Goal: Information Seeking & Learning: Learn about a topic

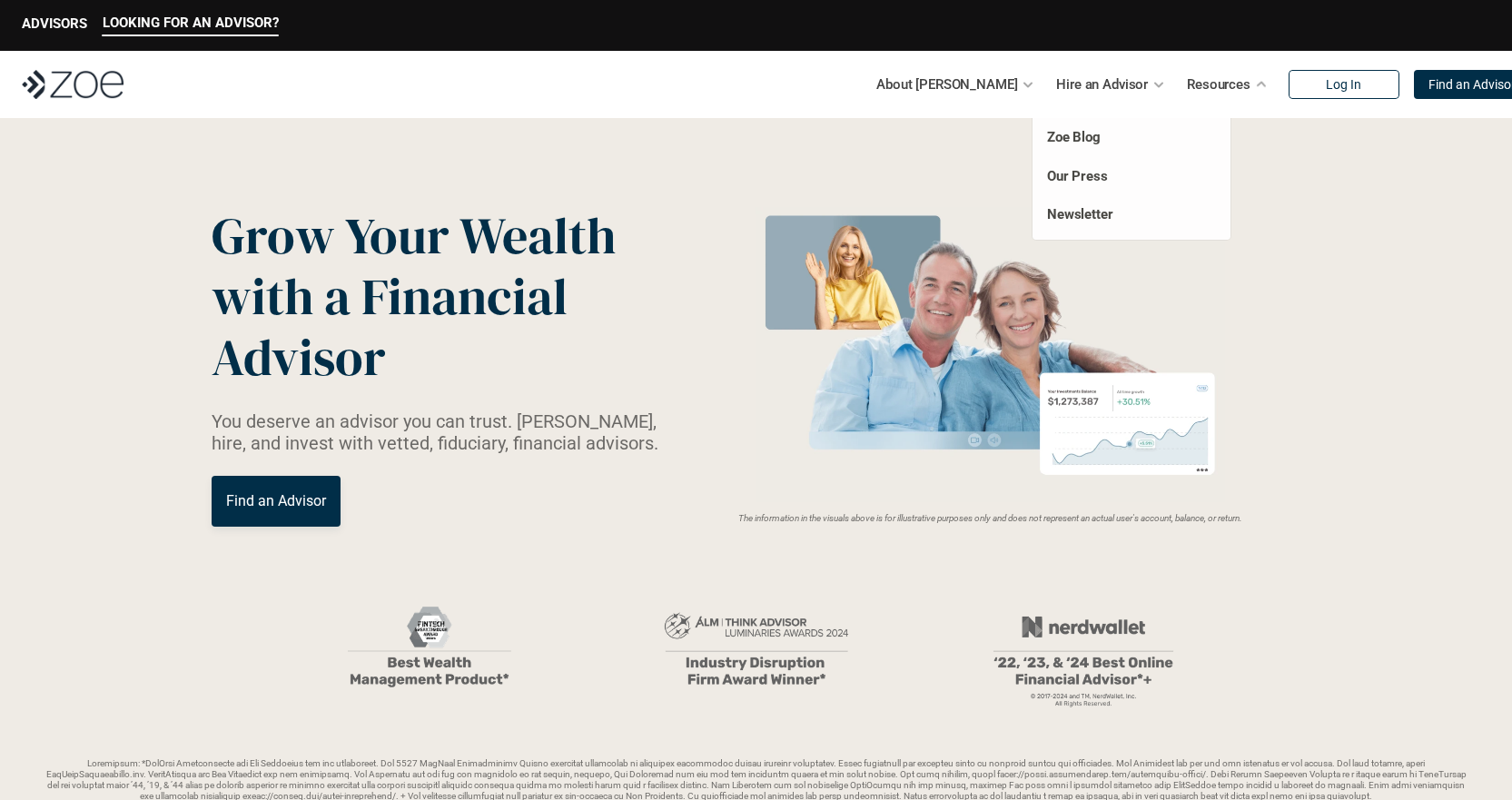
click at [1187, 88] on p "Resources" at bounding box center [1219, 84] width 63 height 27
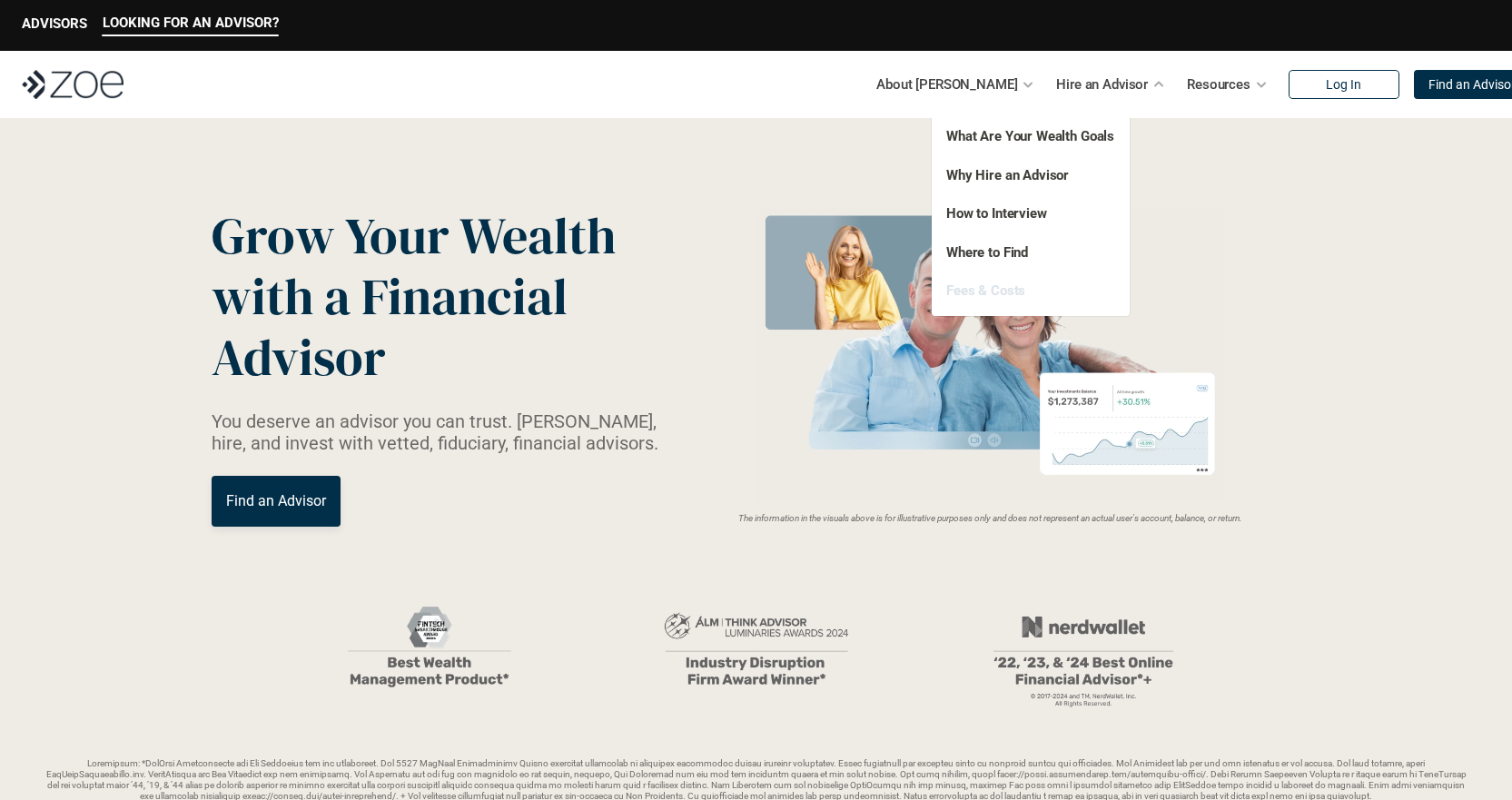
click at [1000, 291] on link "Fees & Costs" at bounding box center [986, 291] width 79 height 17
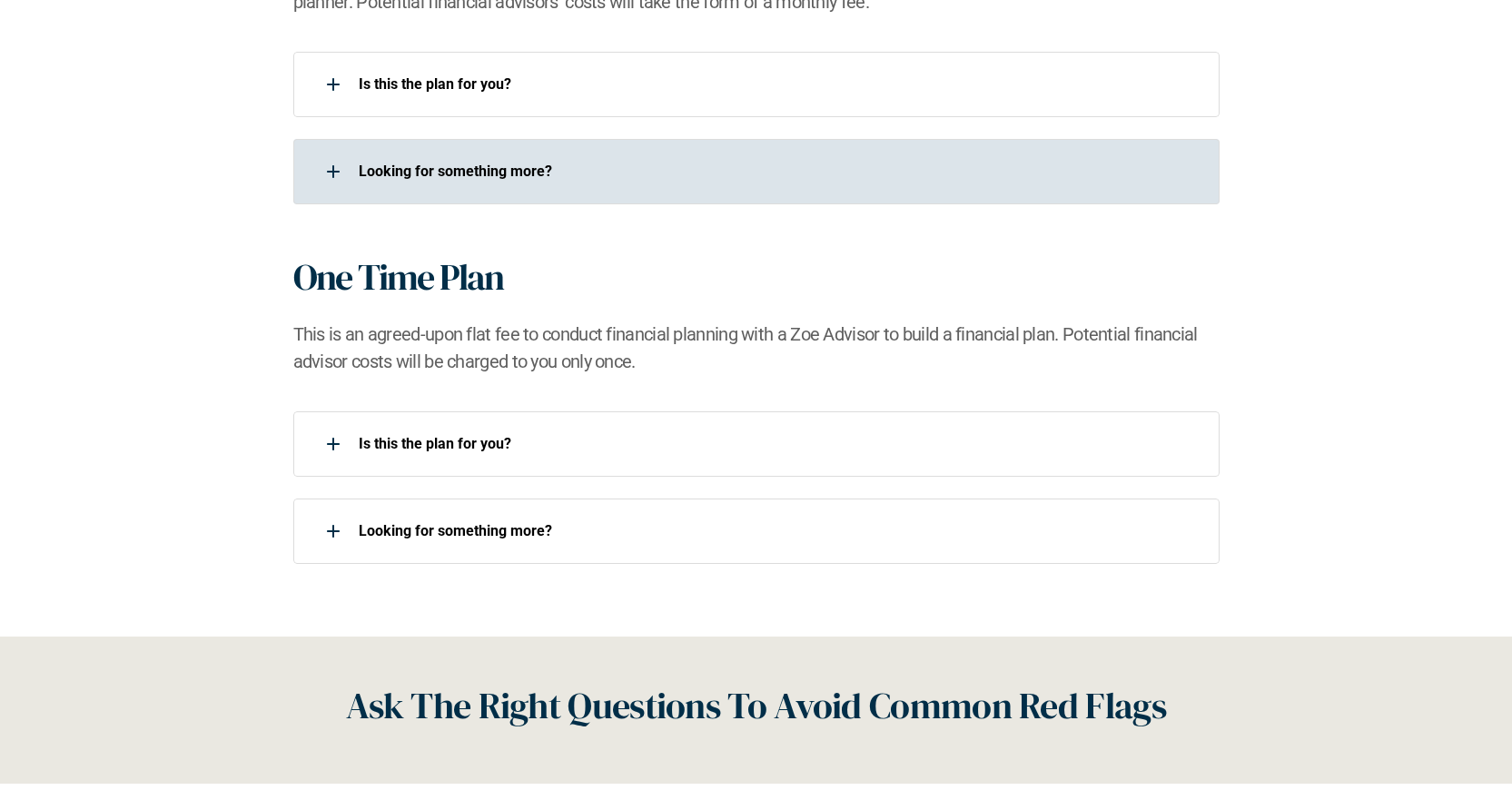
scroll to position [1816, 0]
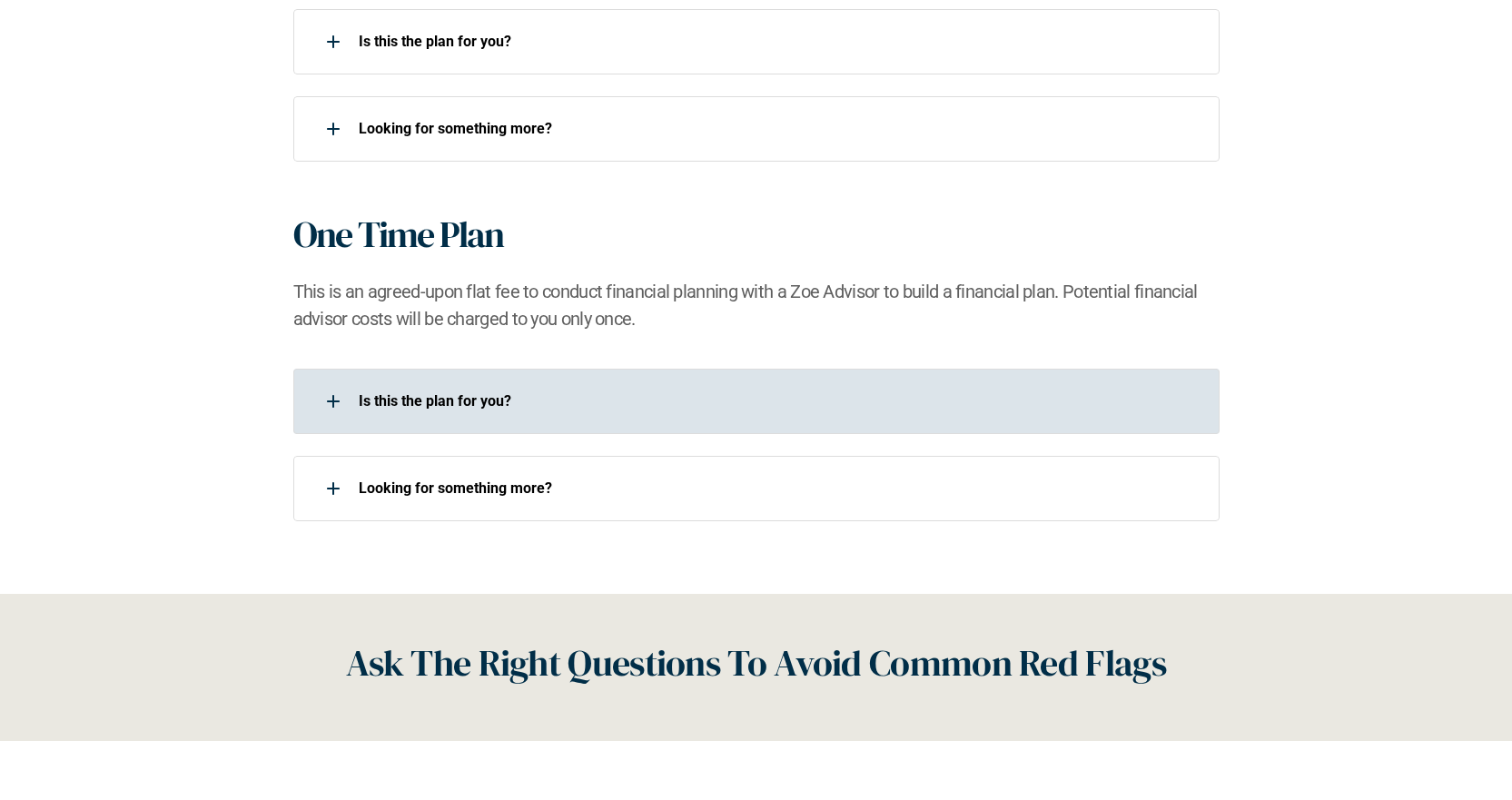
click at [338, 402] on div at bounding box center [333, 400] width 36 height 36
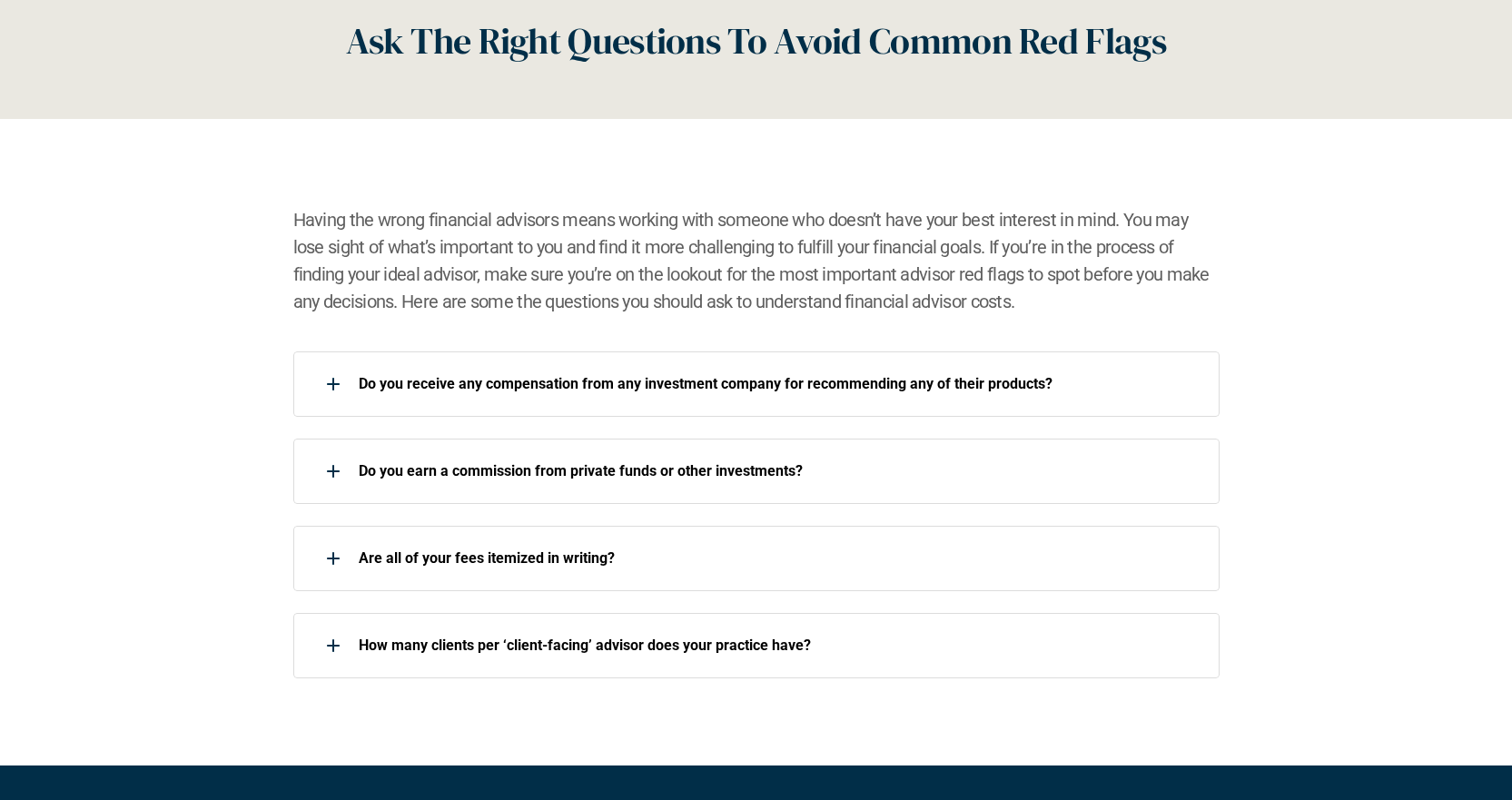
scroll to position [2542, 0]
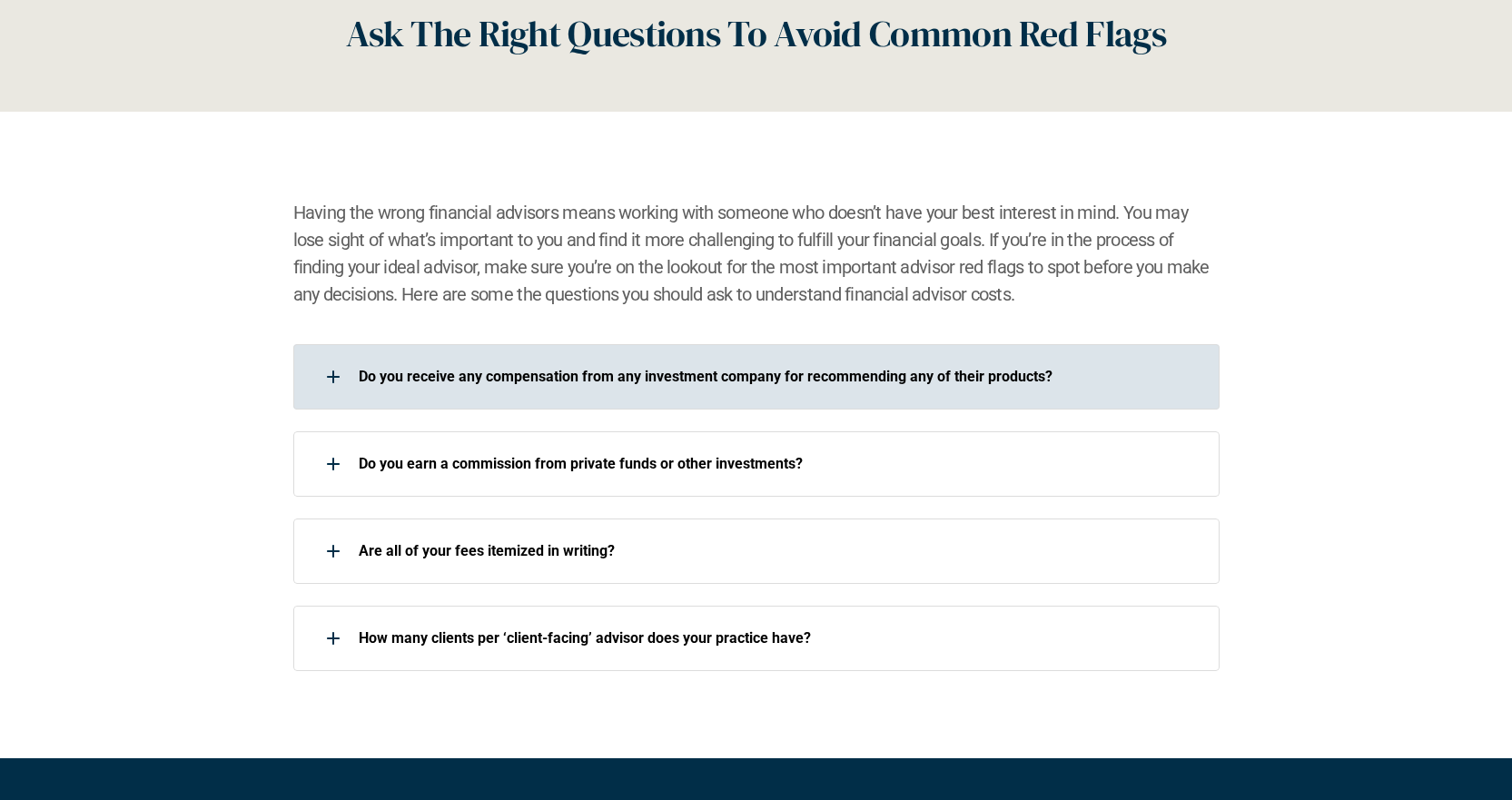
drag, startPoint x: 423, startPoint y: 368, endPoint x: 421, endPoint y: 359, distance: 9.2
click at [421, 359] on div "Do you receive any compensation from any investment company for recommending an…" at bounding box center [744, 376] width 903 height 36
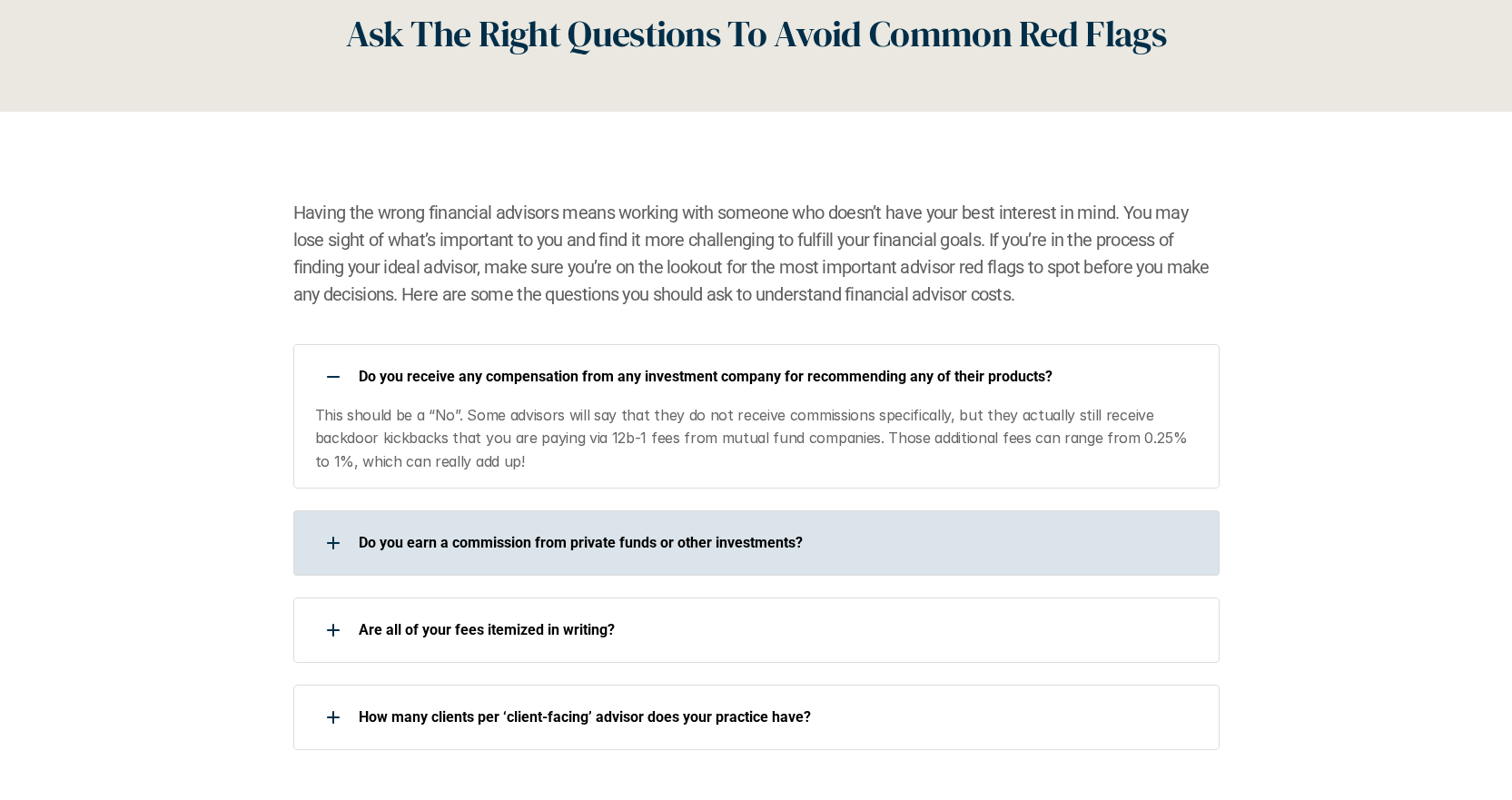
click at [410, 552] on div "Do you earn a commission from private funds or other investments?" at bounding box center [744, 542] width 903 height 36
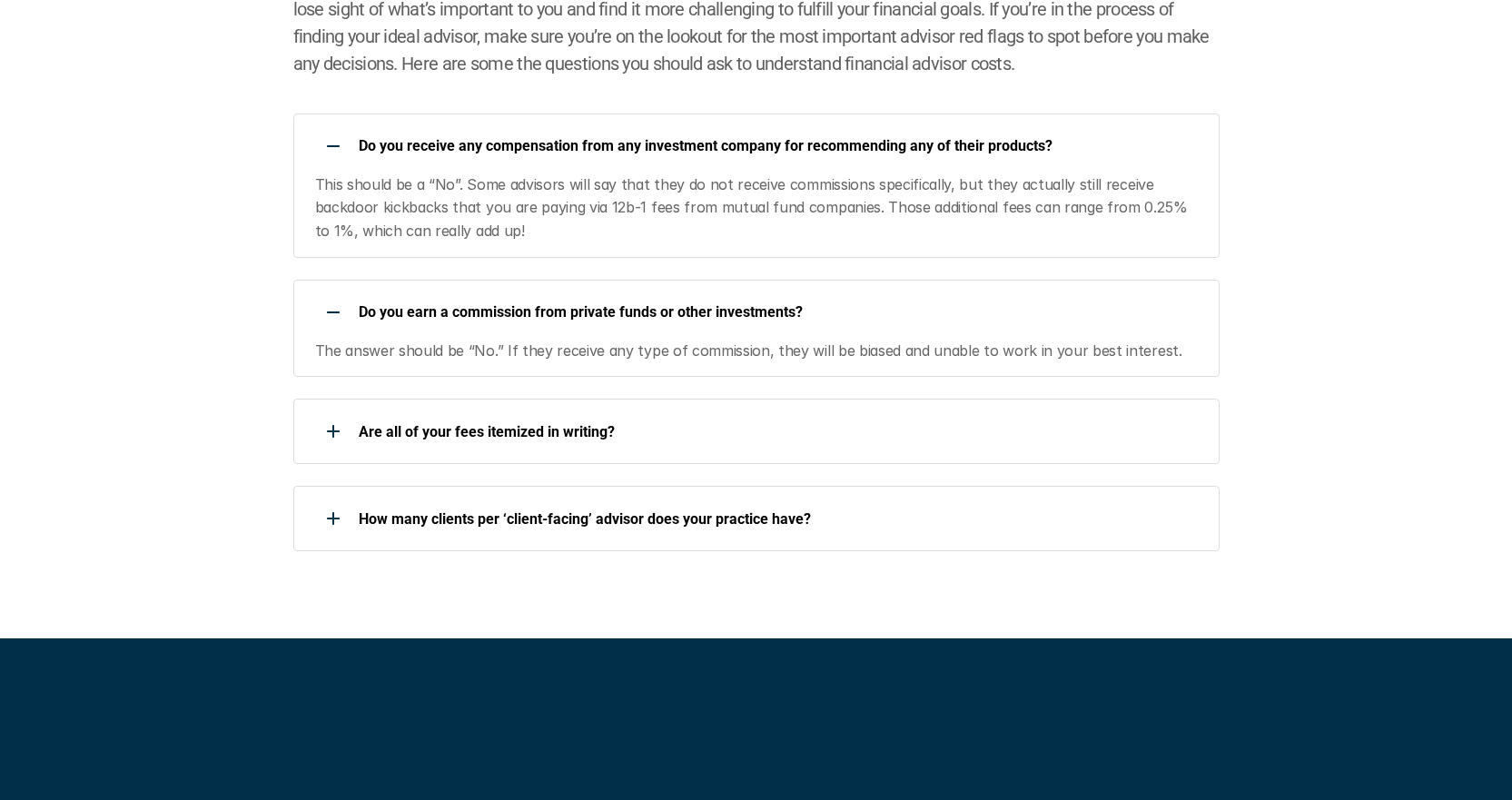
scroll to position [2814, 0]
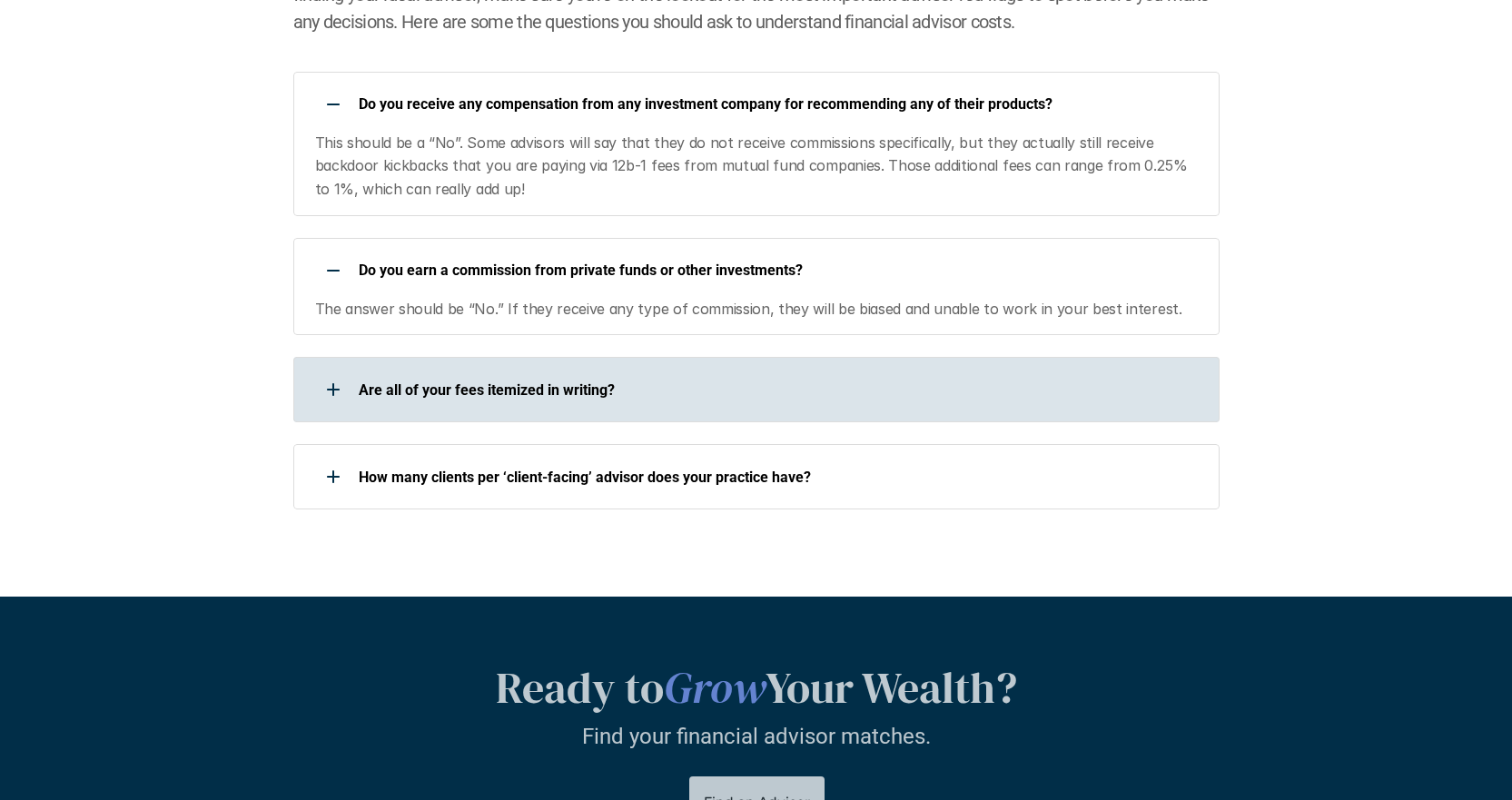
click at [447, 373] on div "Are all of your fees itemized in writing?" at bounding box center [744, 389] width 903 height 36
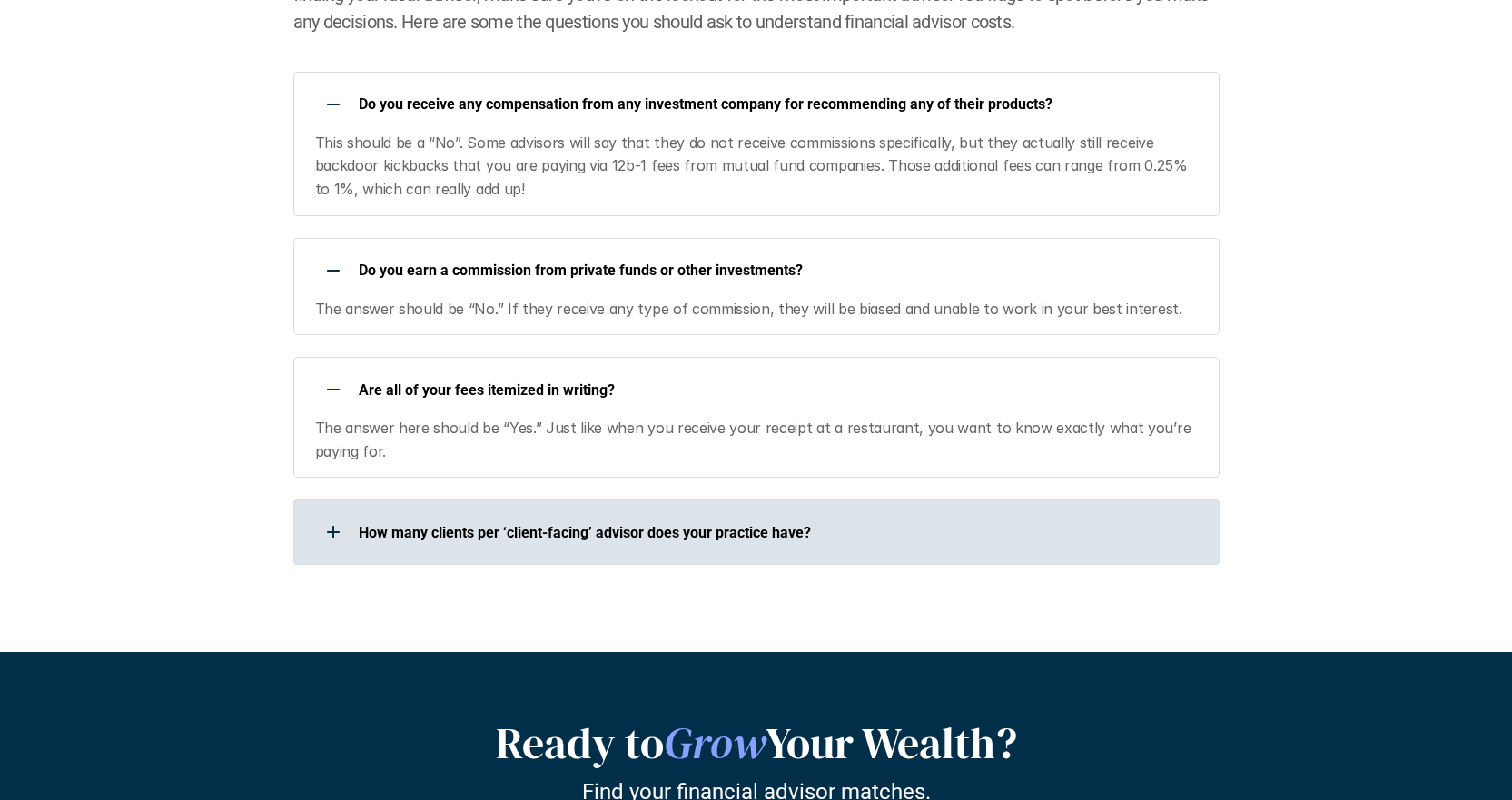
click at [438, 524] on p "How many clients per ‘client-facing’ advisor does your practice have?" at bounding box center [777, 533] width 838 height 18
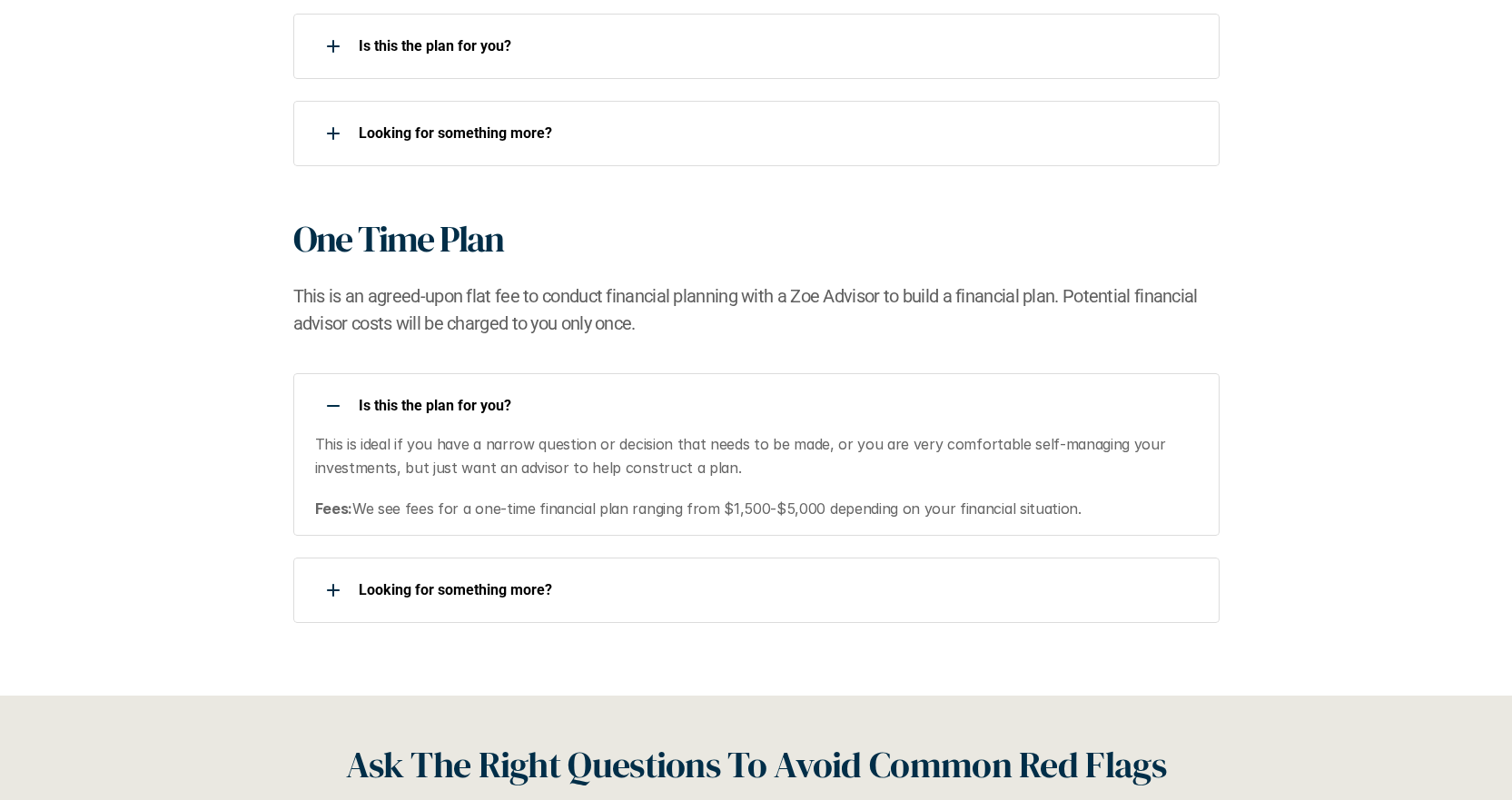
scroll to position [1816, 0]
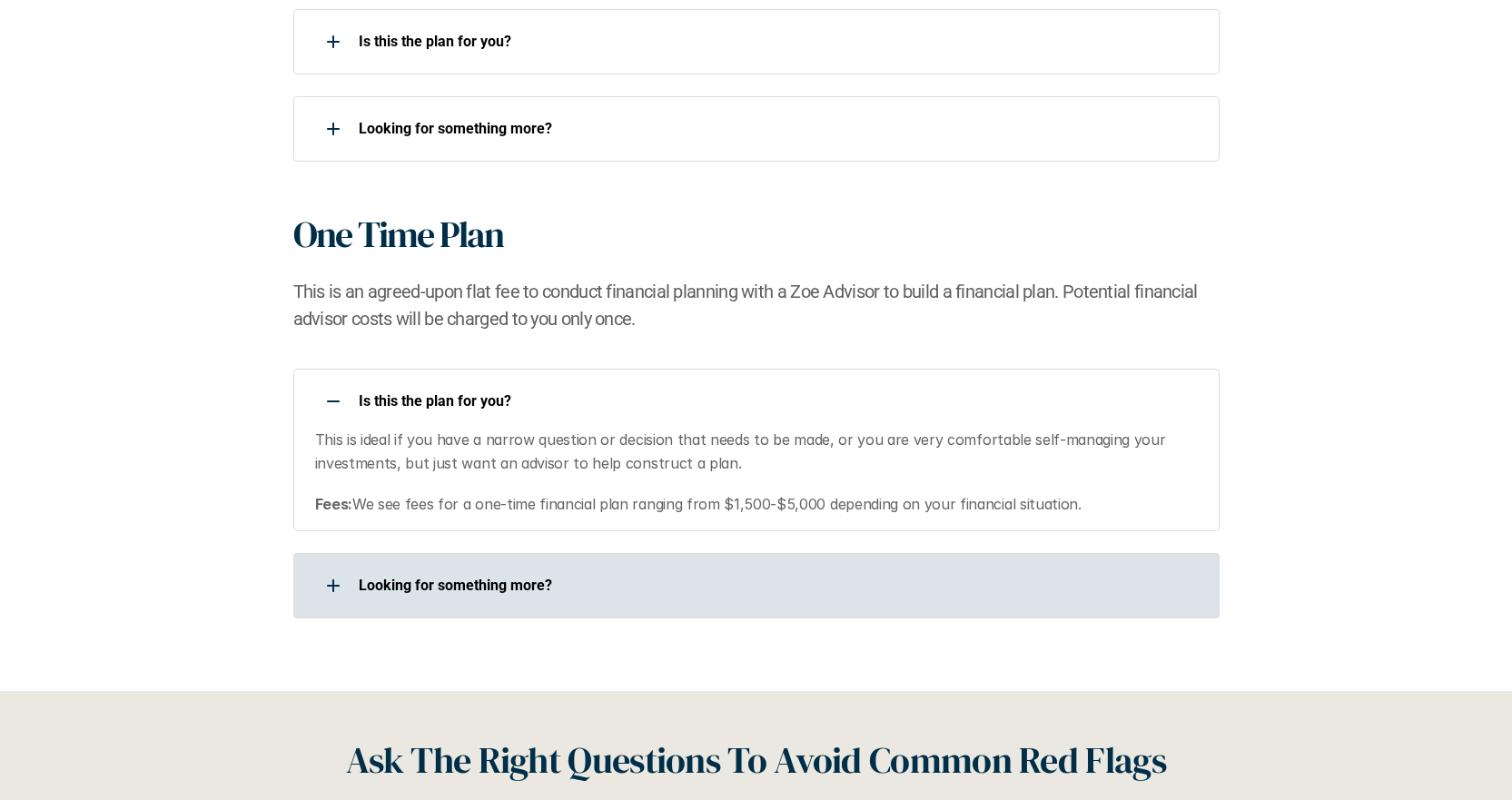
click at [327, 586] on use at bounding box center [334, 586] width 13 height 2
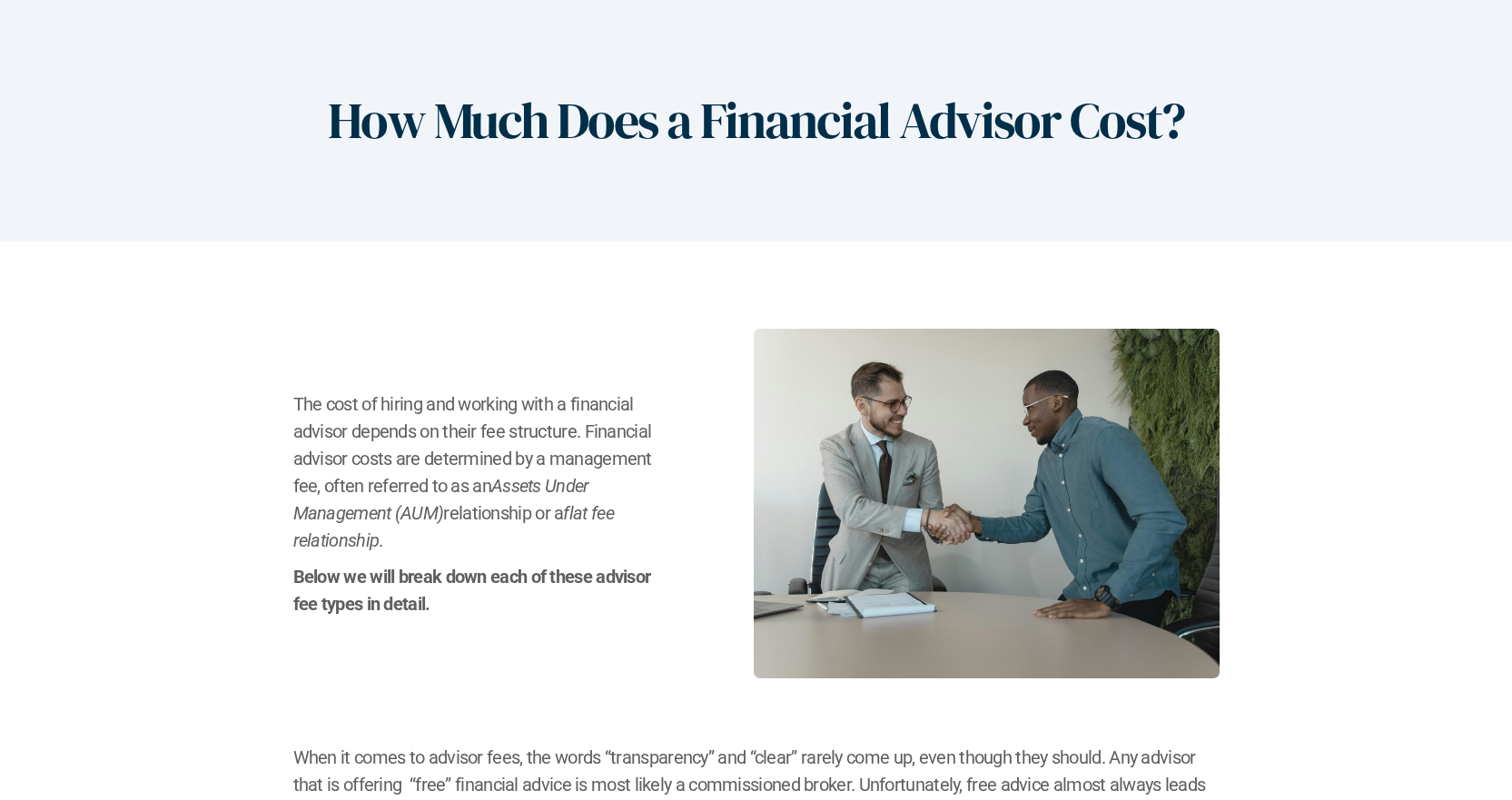
scroll to position [0, 0]
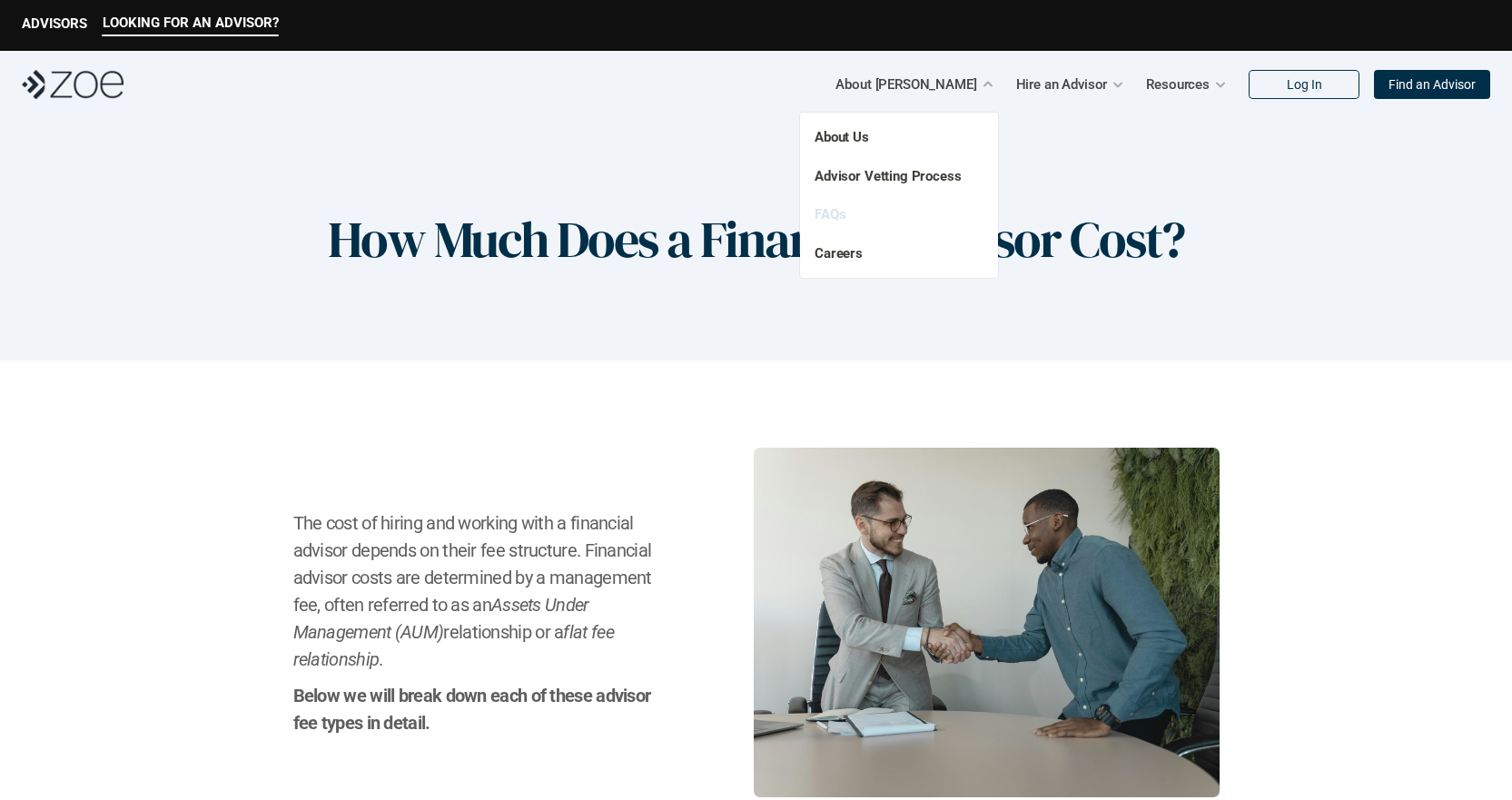
click at [832, 214] on link "FAQs" at bounding box center [829, 214] width 31 height 17
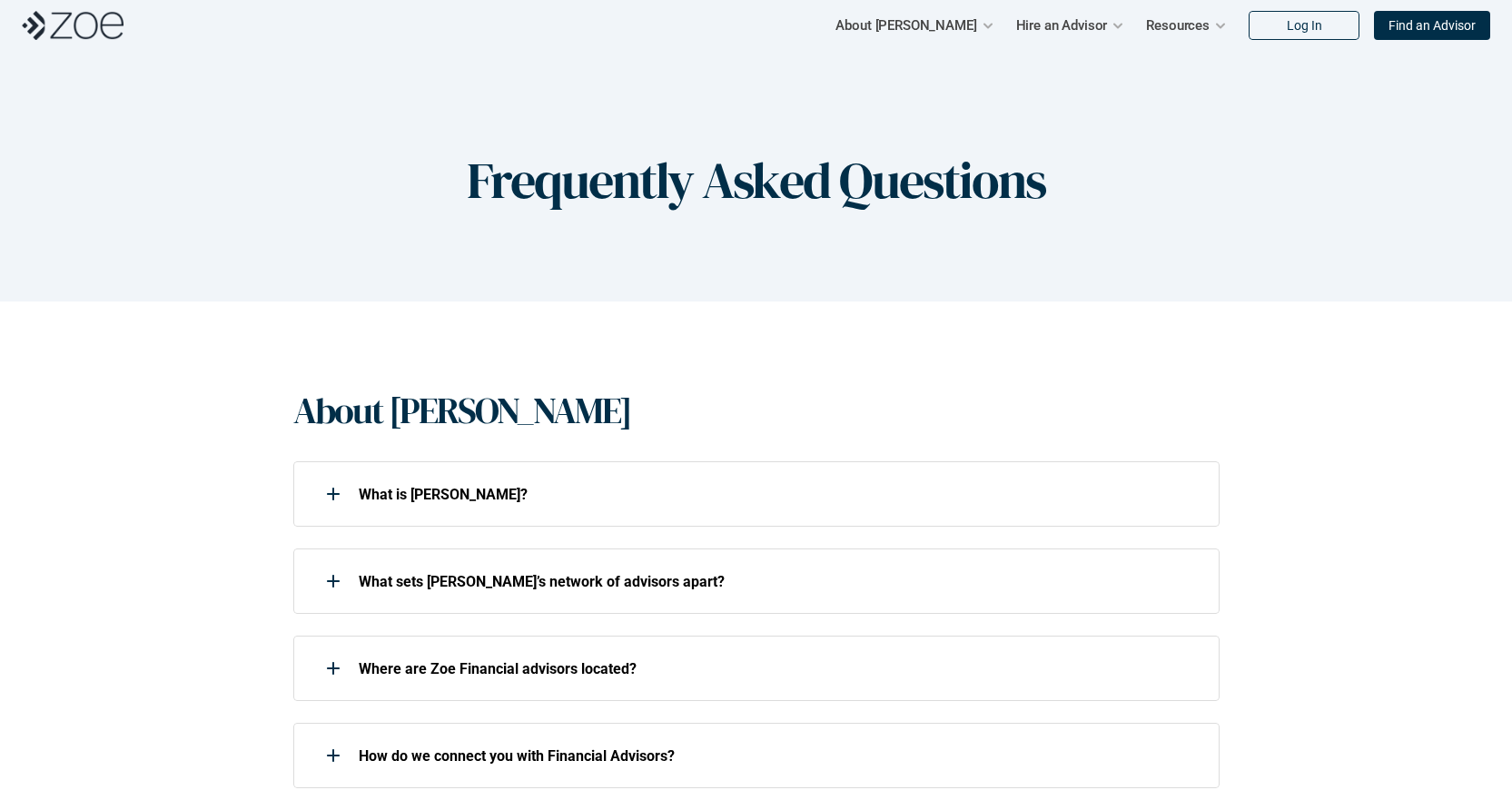
scroll to position [90, 0]
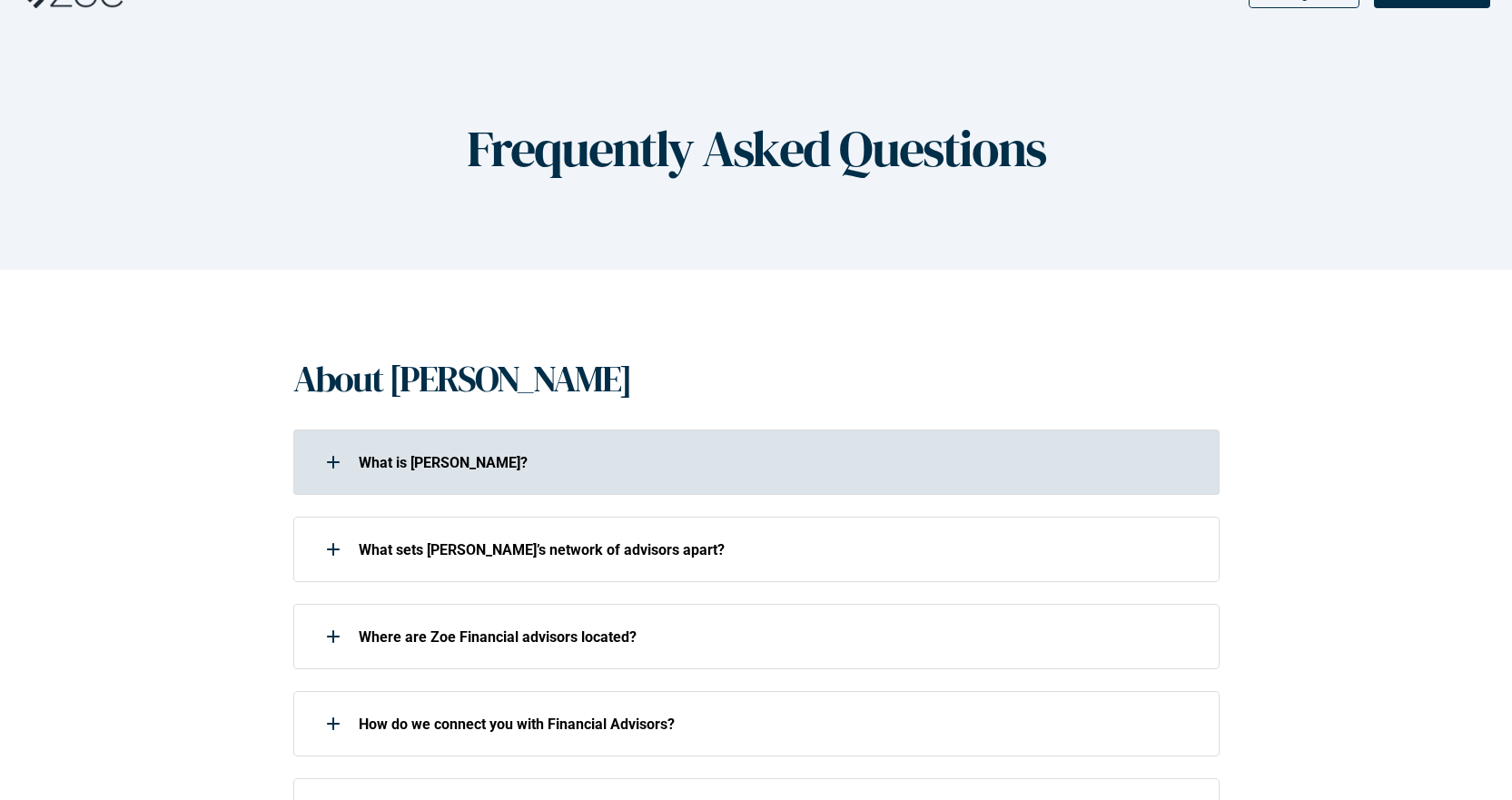
click at [339, 455] on div at bounding box center [333, 462] width 36 height 36
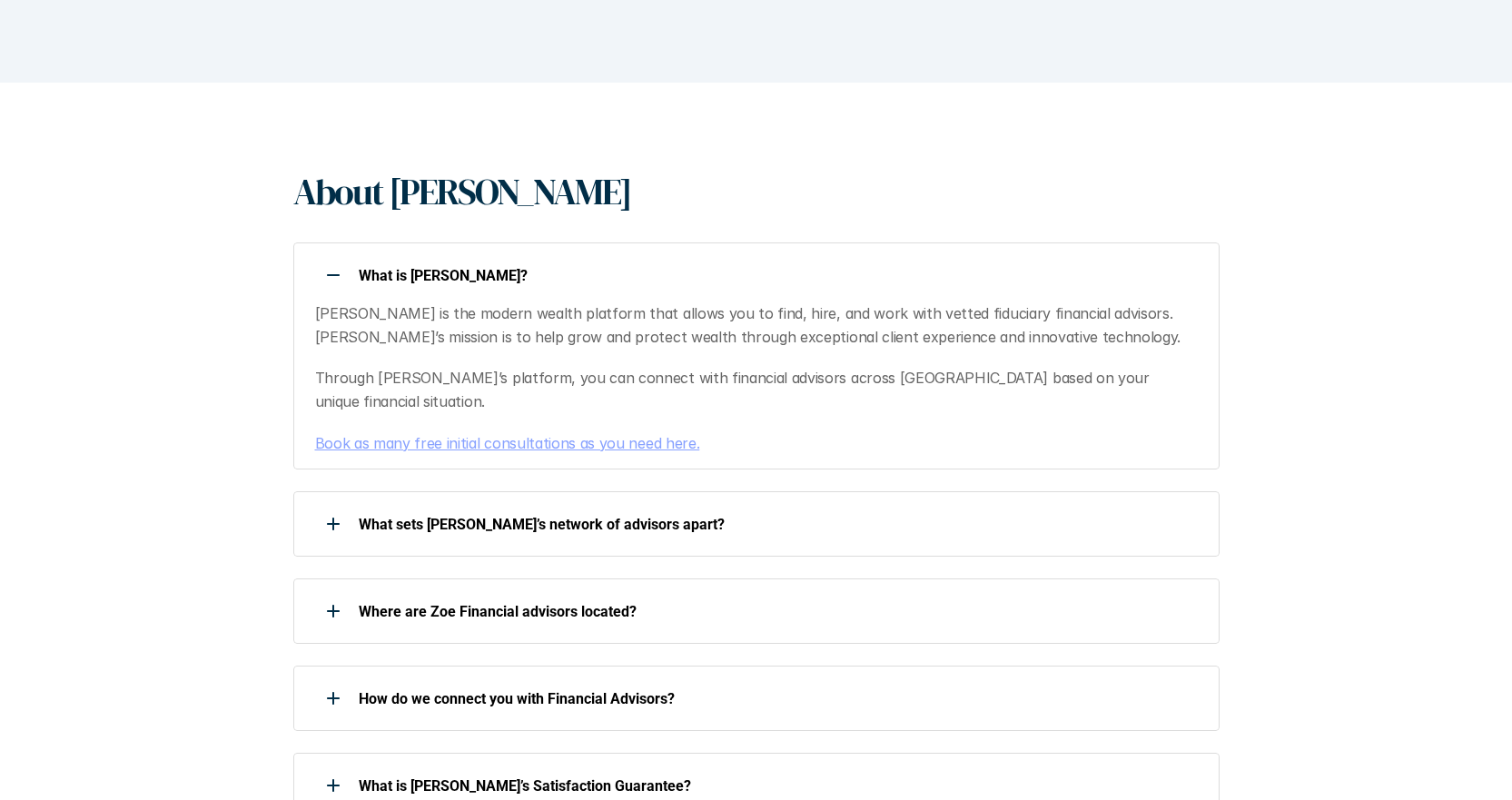
scroll to position [363, 0]
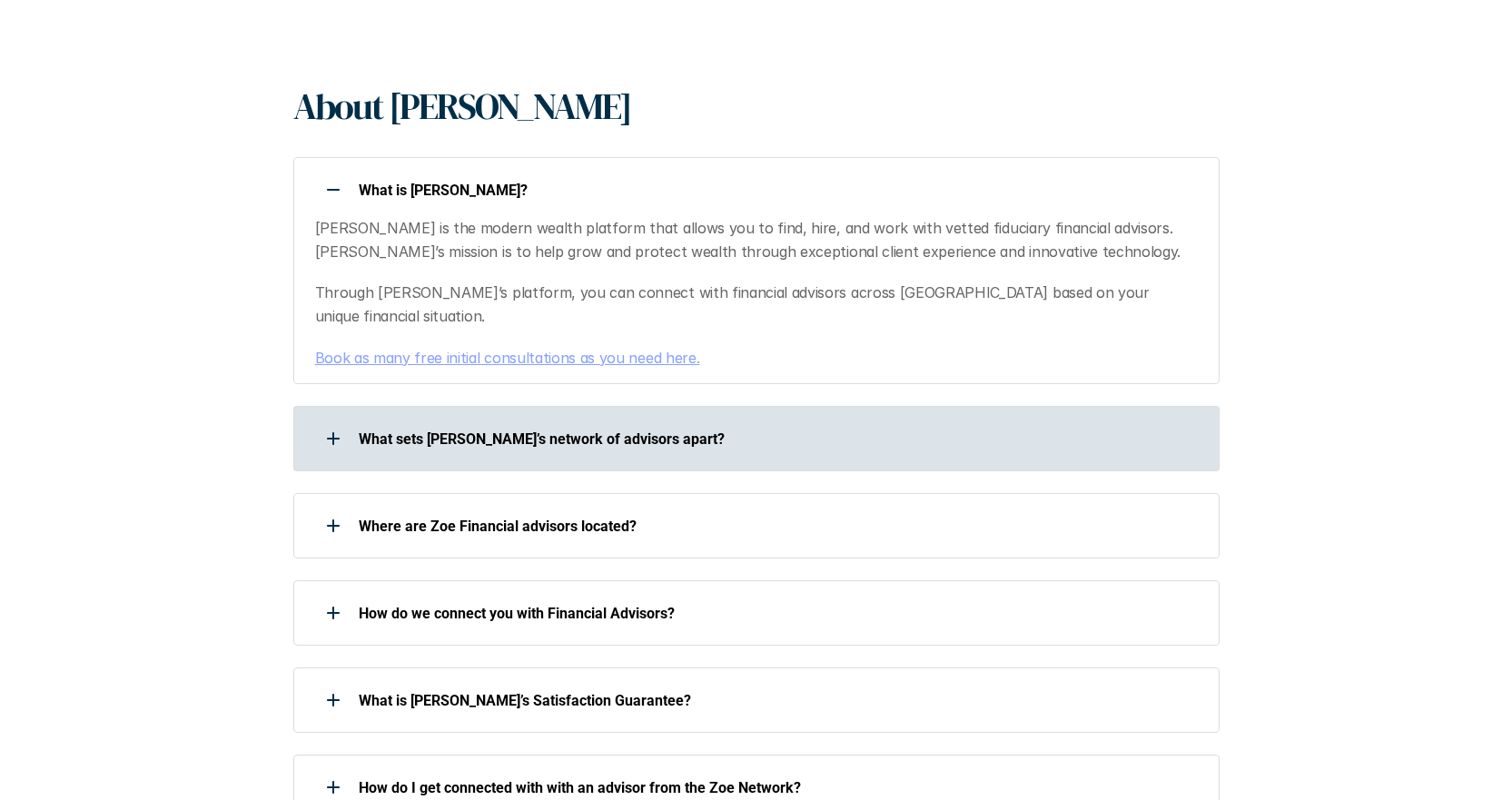
click at [326, 420] on div at bounding box center [333, 438] width 36 height 36
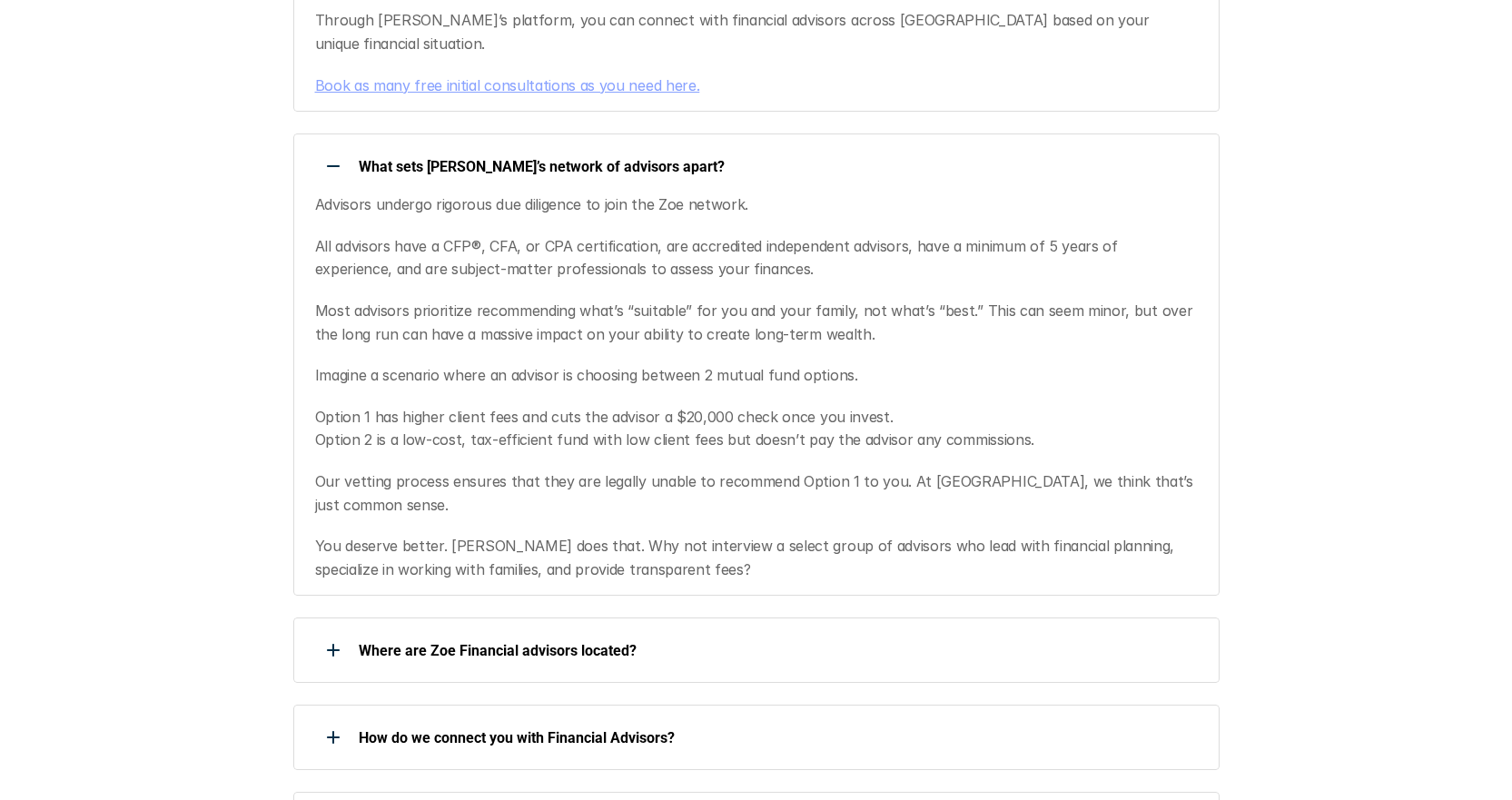
scroll to position [726, 0]
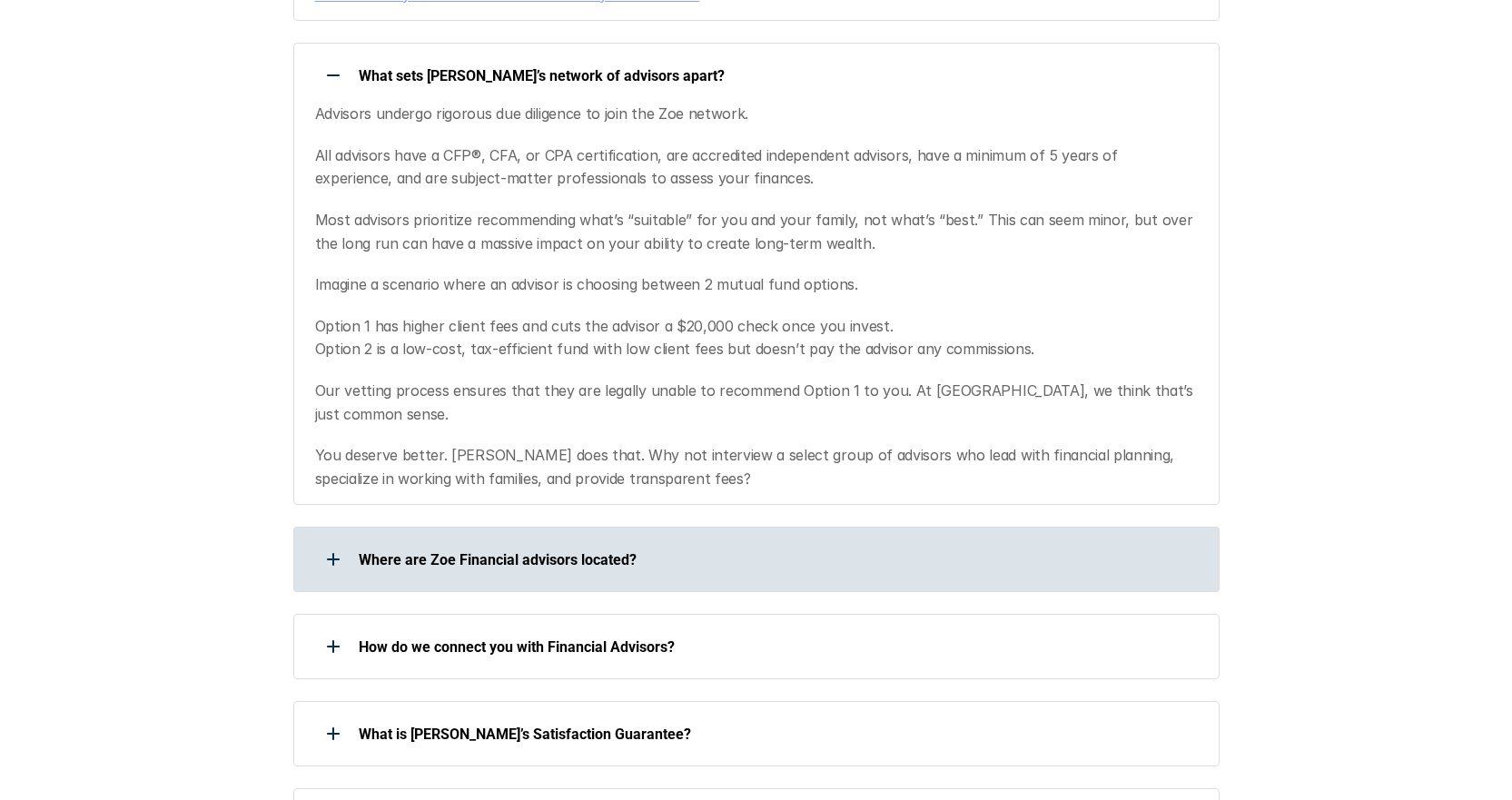
click at [329, 541] on div at bounding box center [333, 559] width 36 height 36
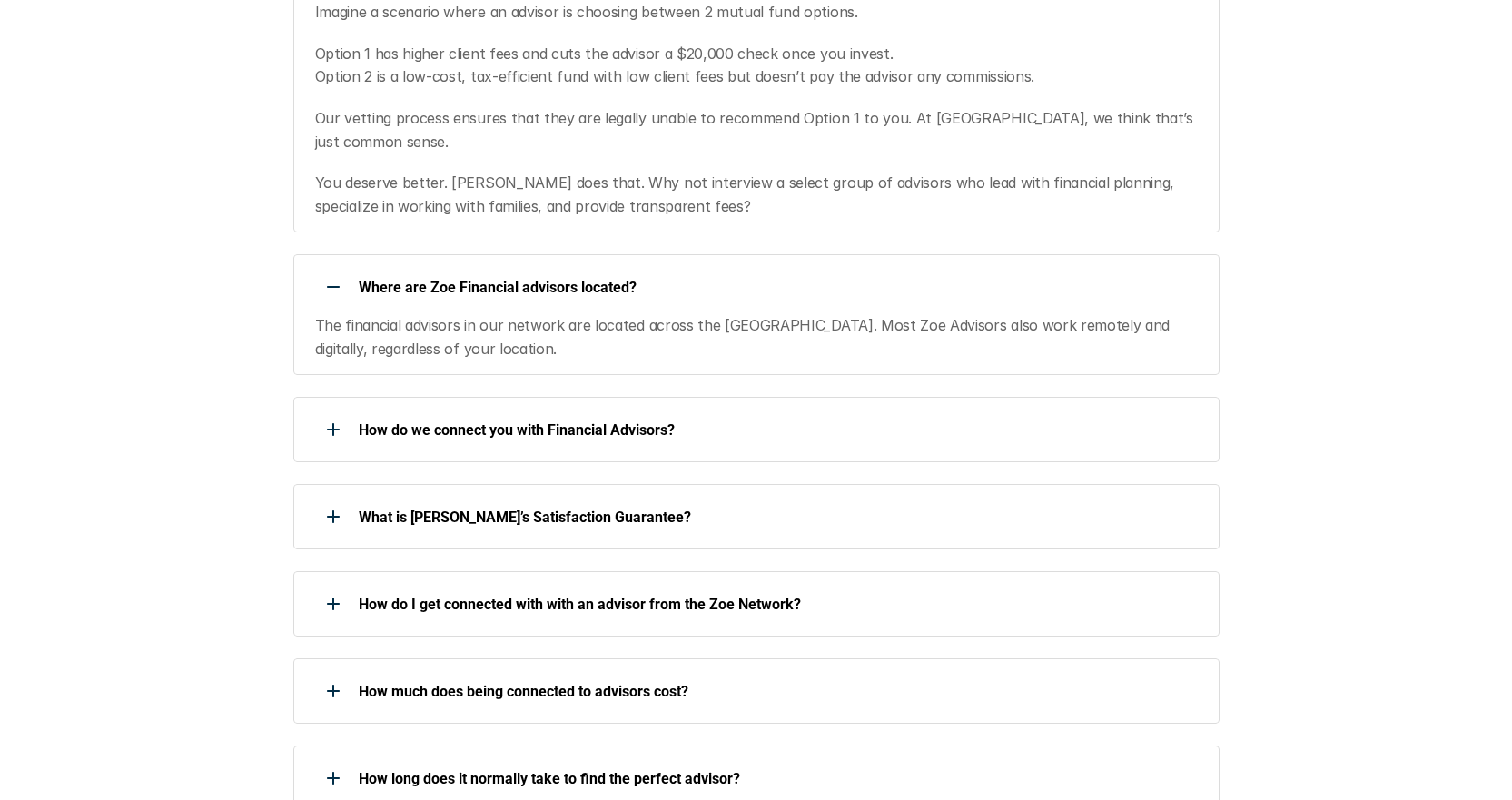
scroll to position [1090, 0]
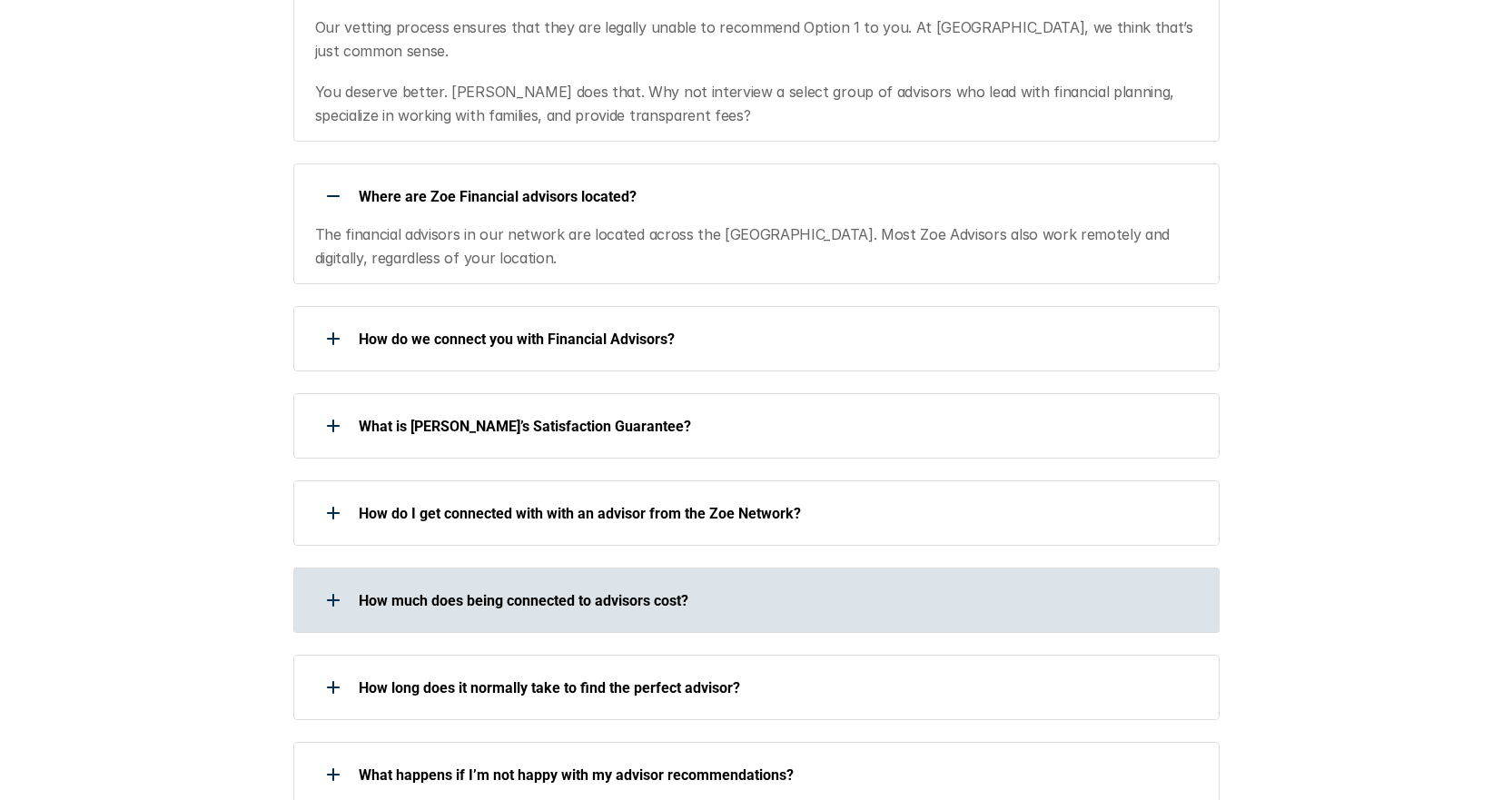
click at [320, 582] on div at bounding box center [333, 600] width 36 height 36
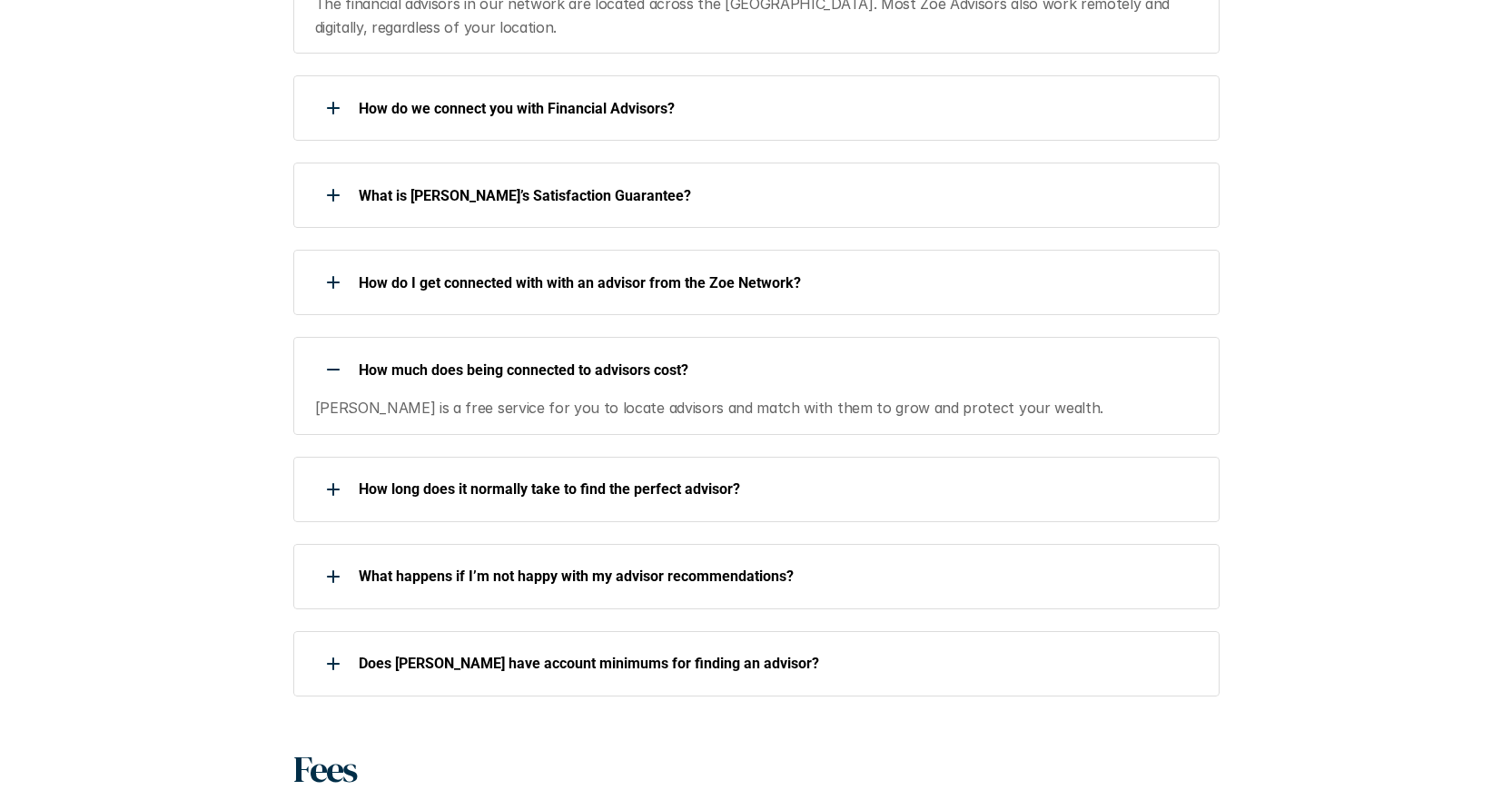
scroll to position [1362, 0]
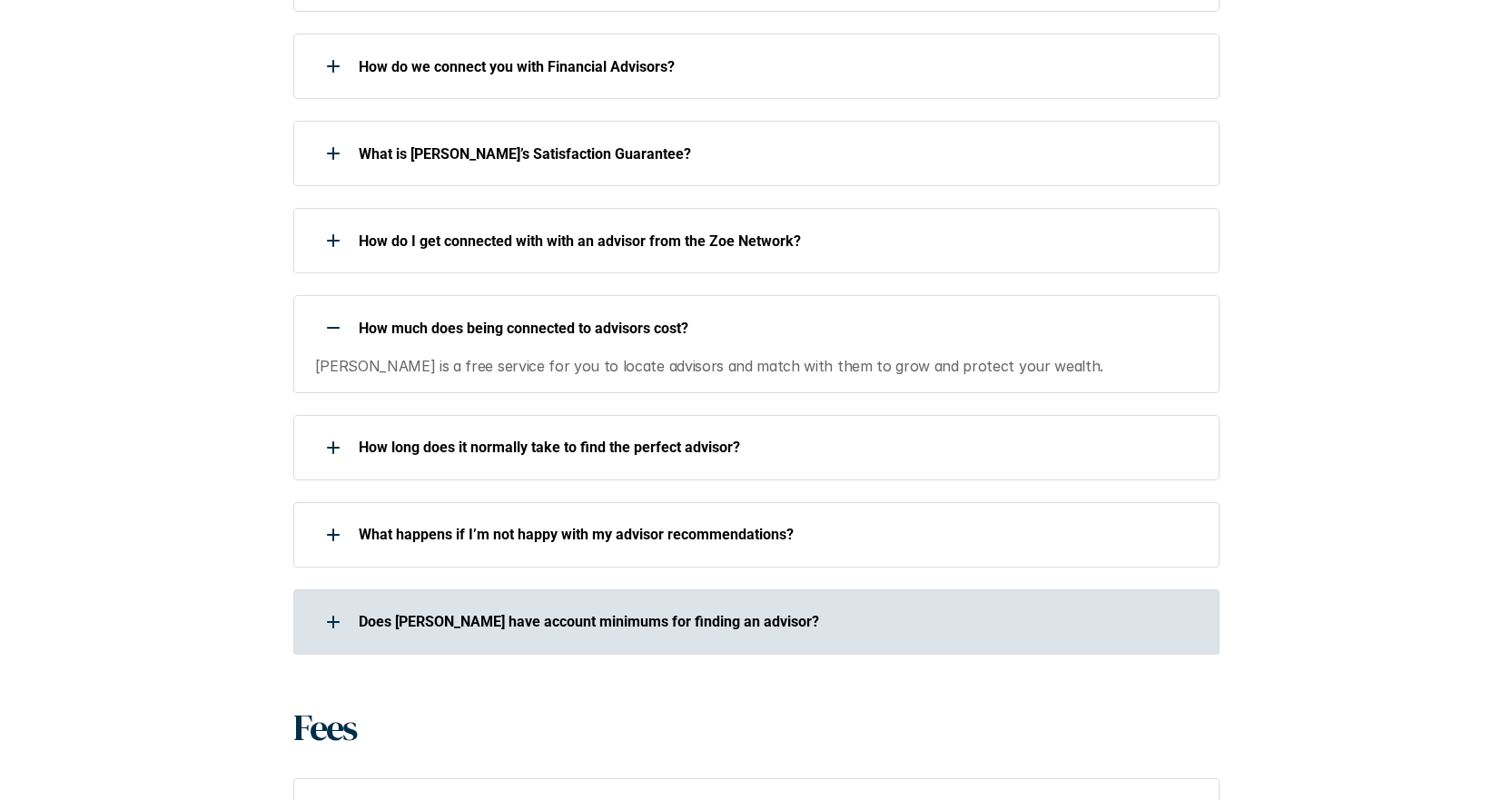
click at [343, 603] on div at bounding box center [333, 621] width 36 height 36
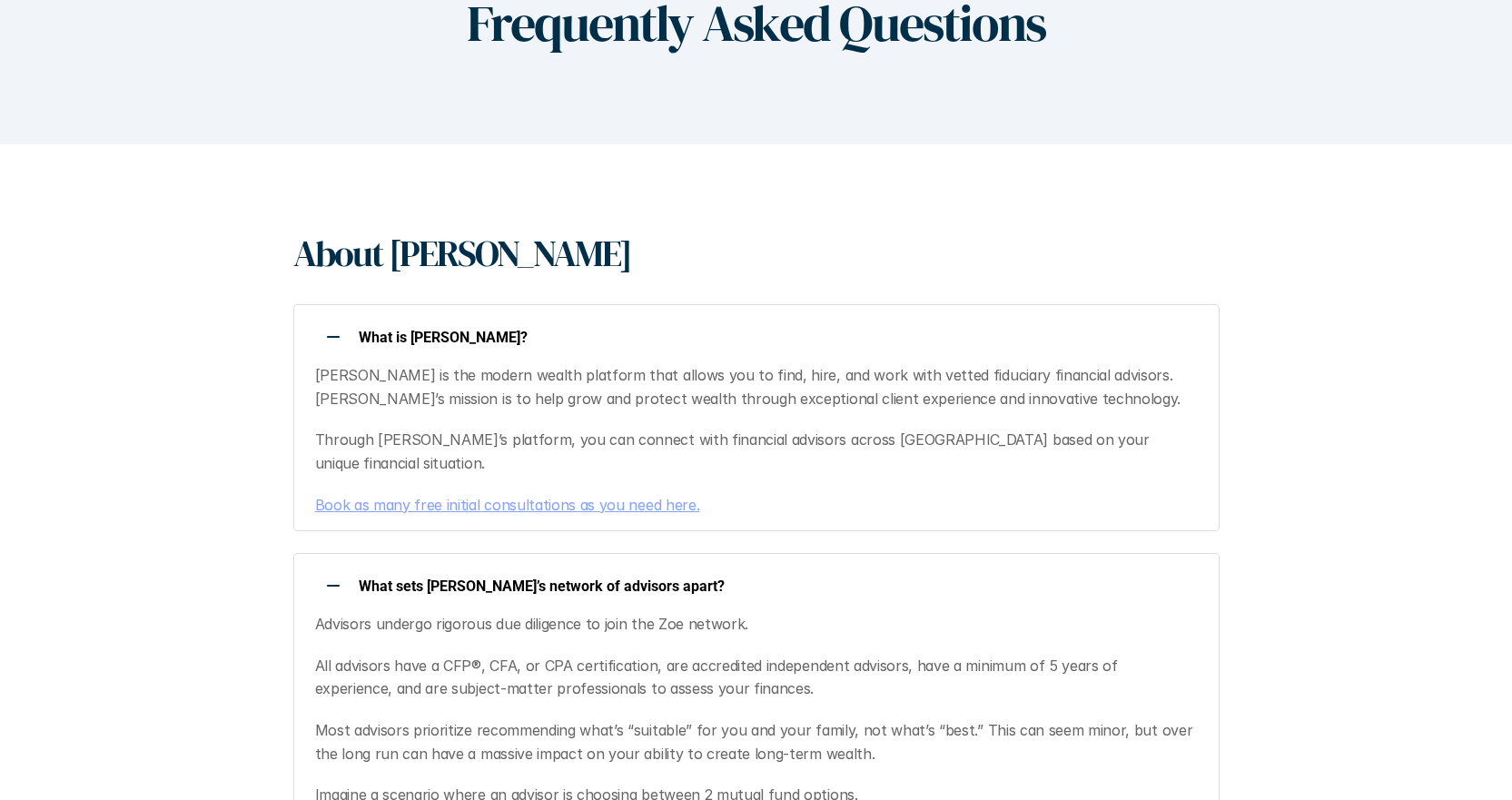
scroll to position [0, 0]
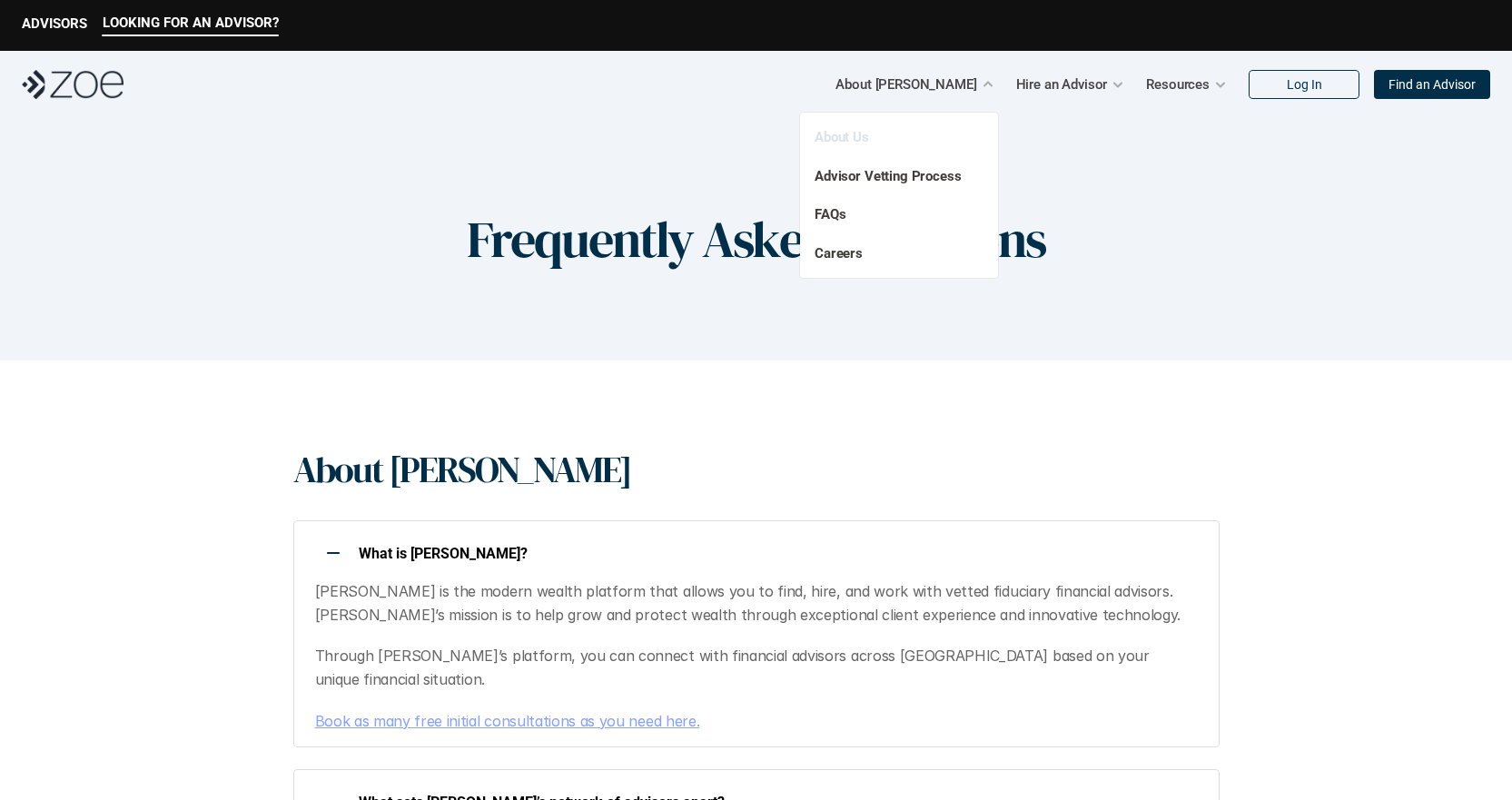
click at [850, 133] on link "About Us" at bounding box center [841, 137] width 54 height 17
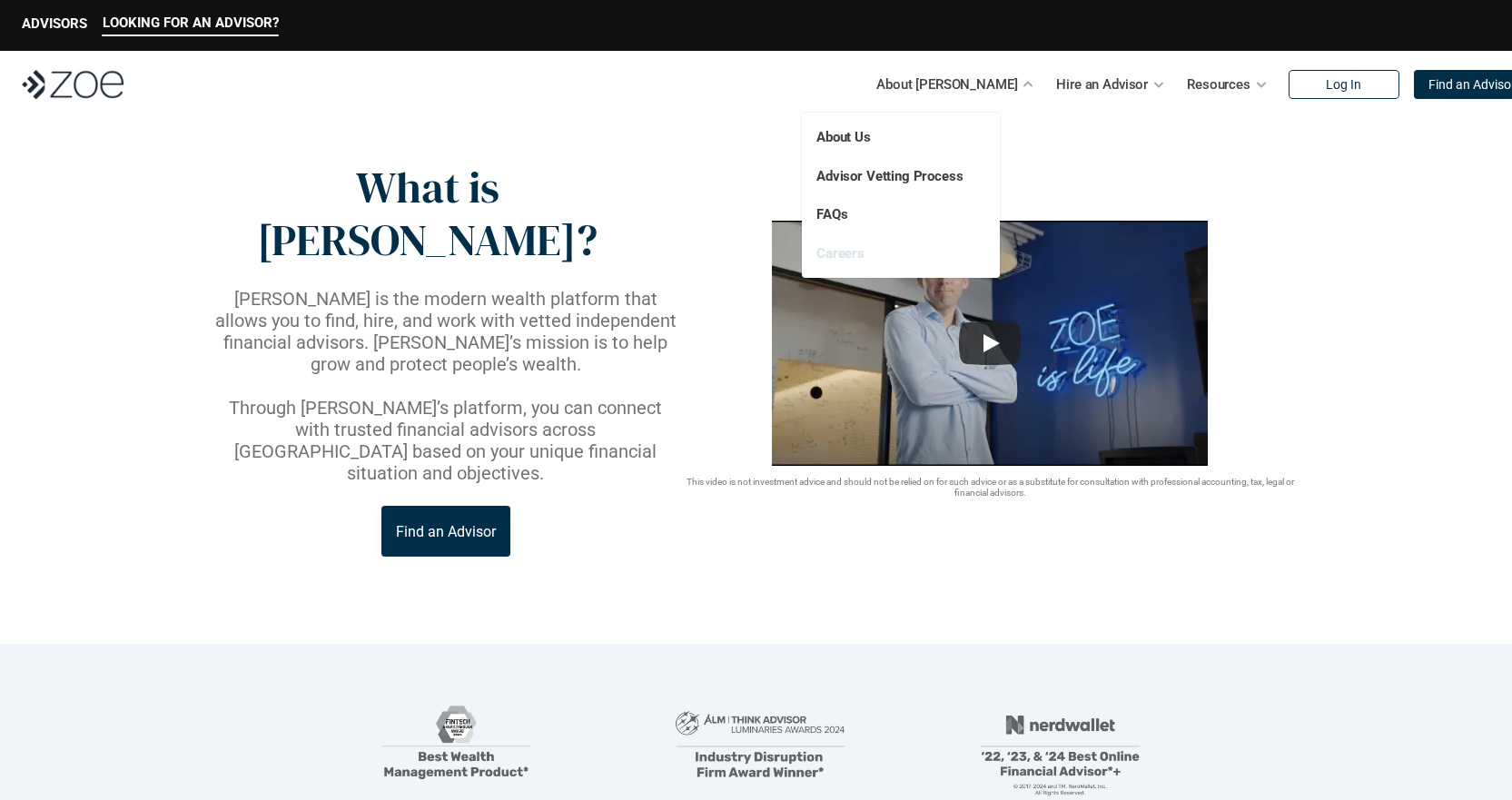
click at [825, 255] on link "Careers" at bounding box center [840, 253] width 48 height 17
